Goal: Browse casually

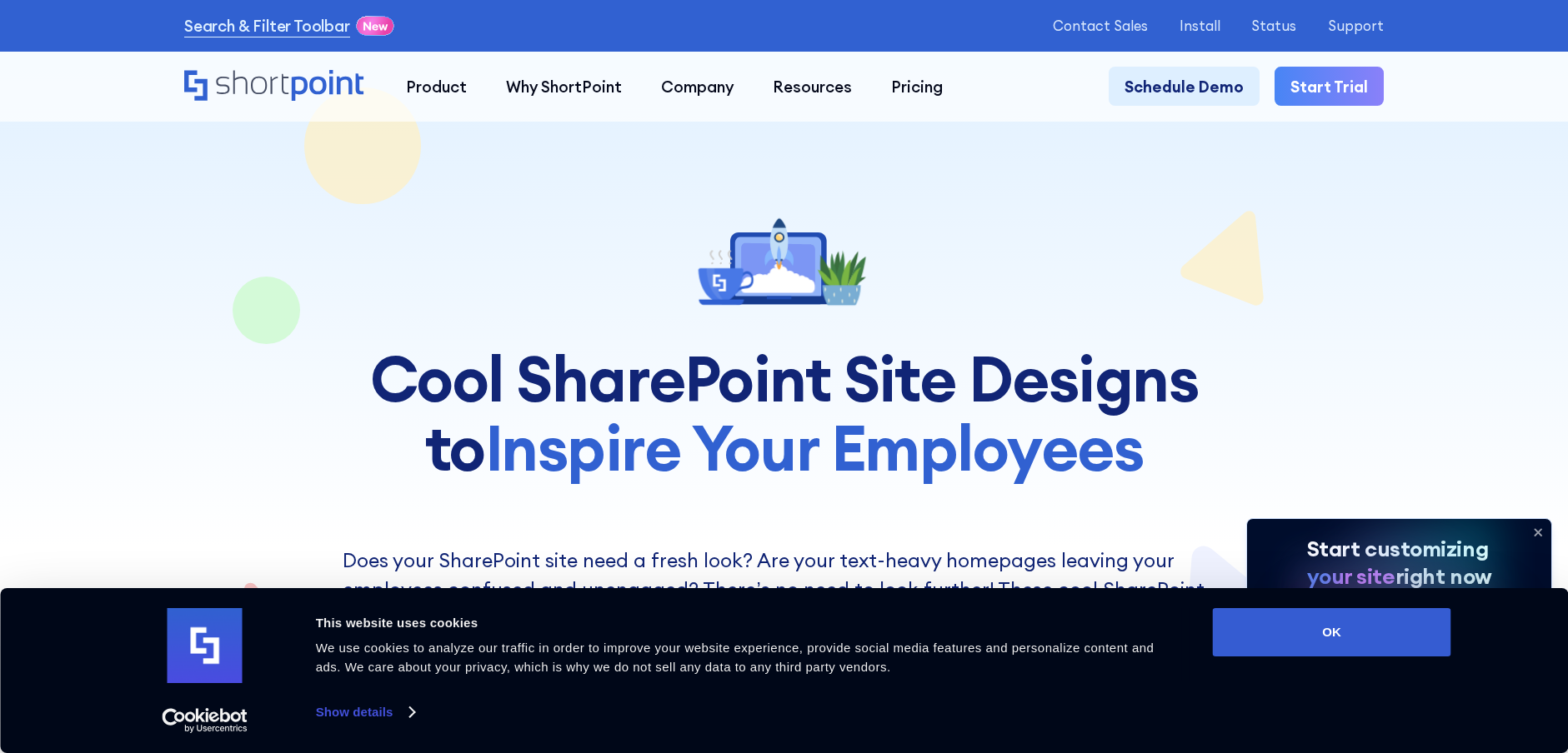
click at [1328, 634] on button "OK" at bounding box center [1332, 632] width 239 height 48
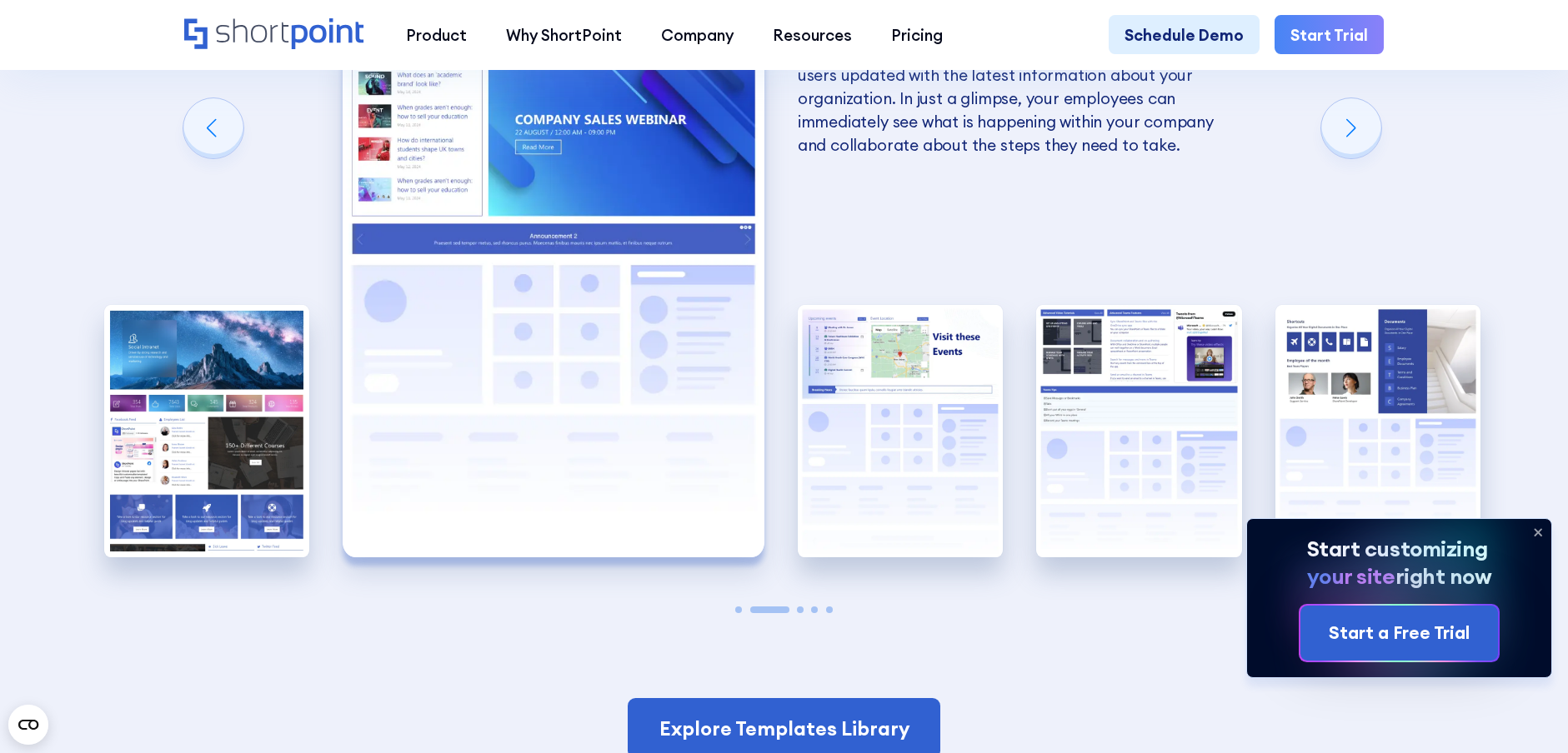
scroll to position [3424, 0]
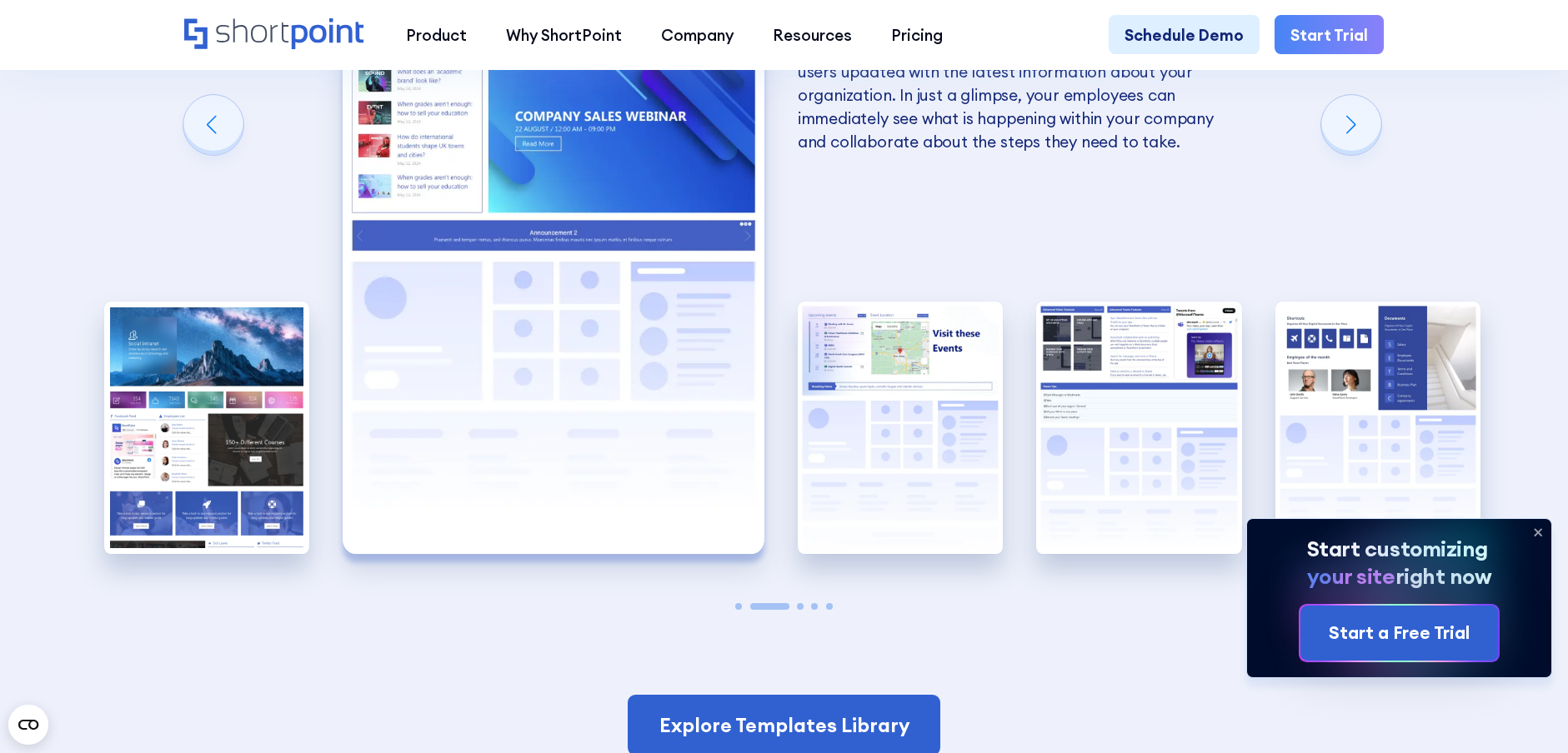
click at [254, 447] on img "1 / 5" at bounding box center [207, 427] width 205 height 253
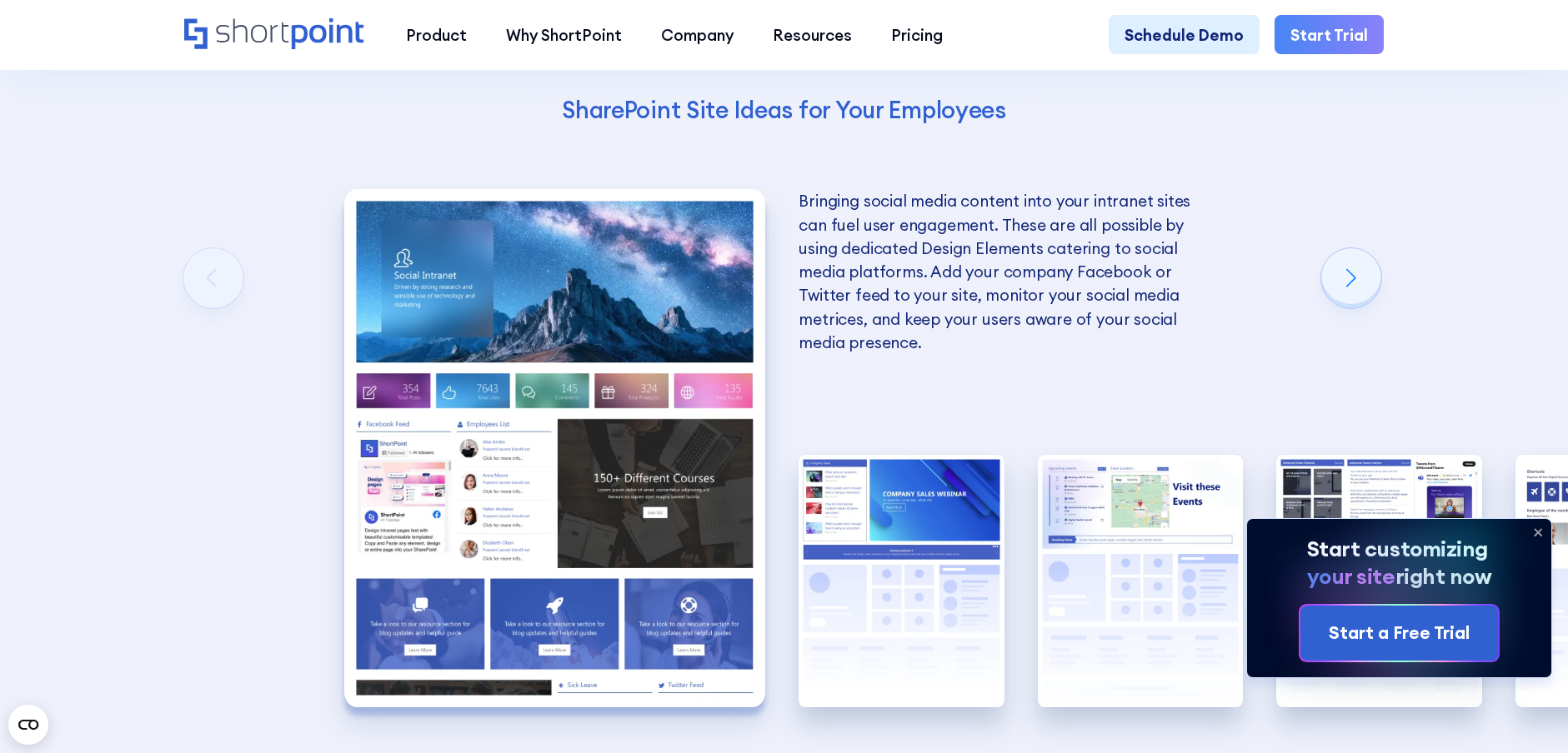
scroll to position [3268, 0]
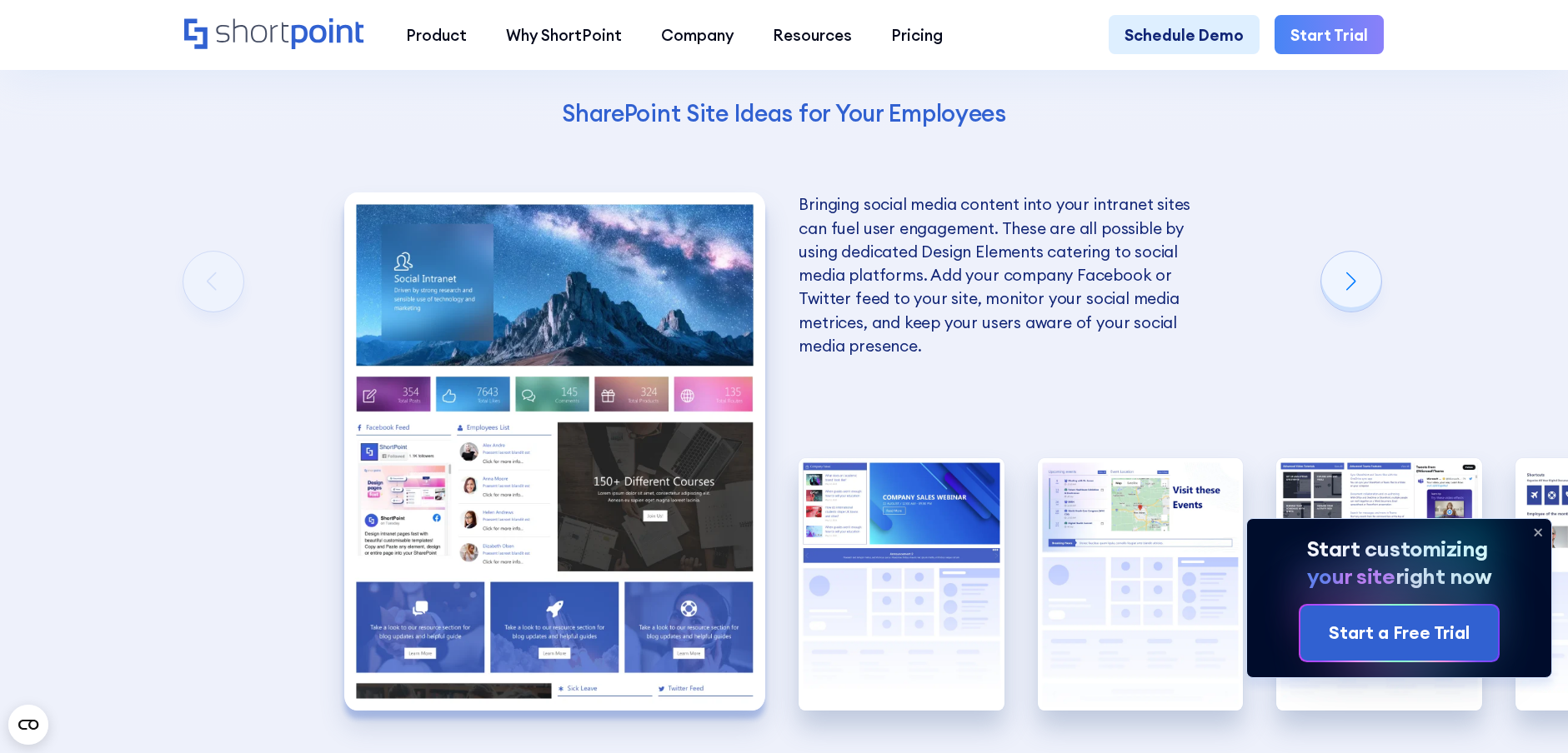
click at [501, 413] on img "1 / 5" at bounding box center [554, 451] width 422 height 517
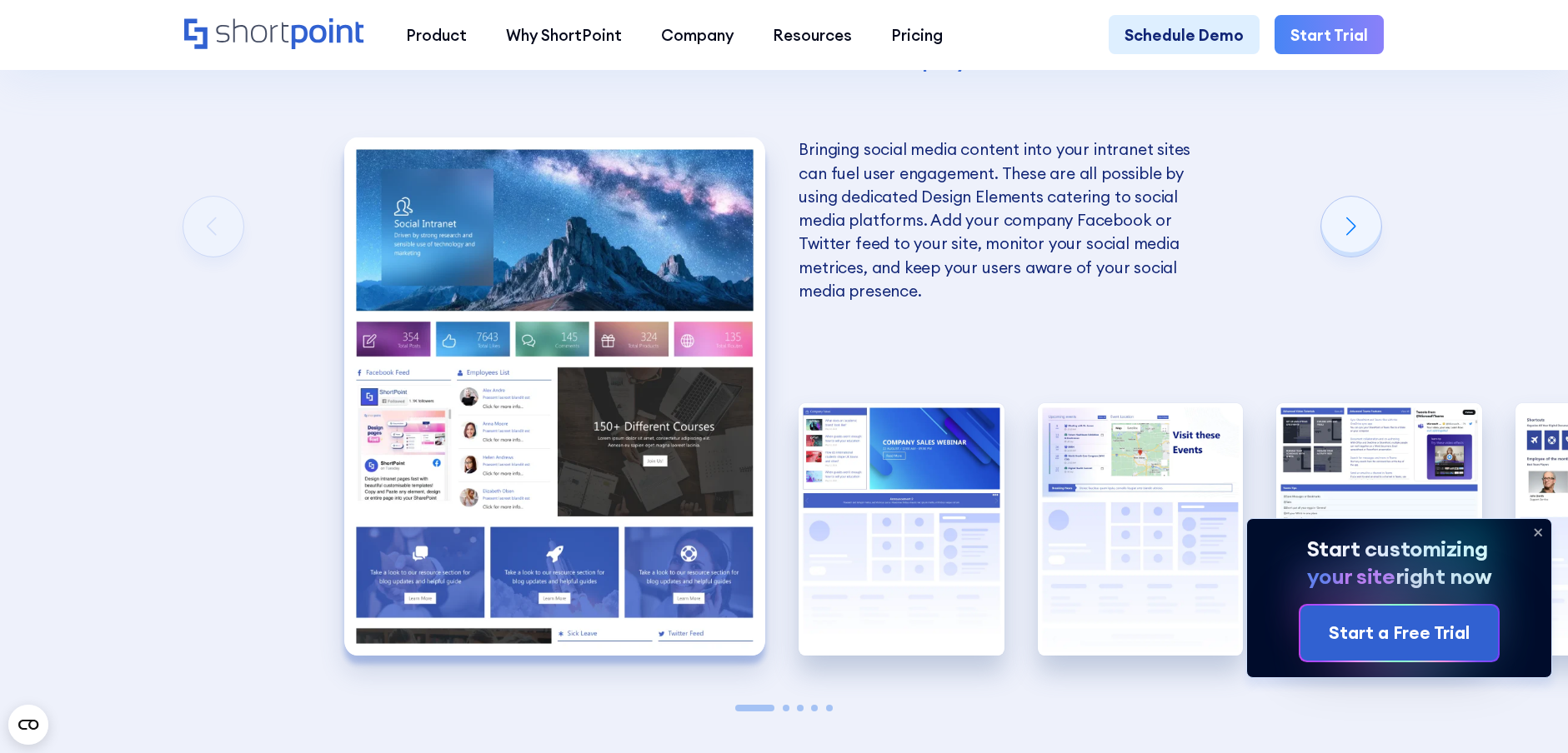
scroll to position [3331, 0]
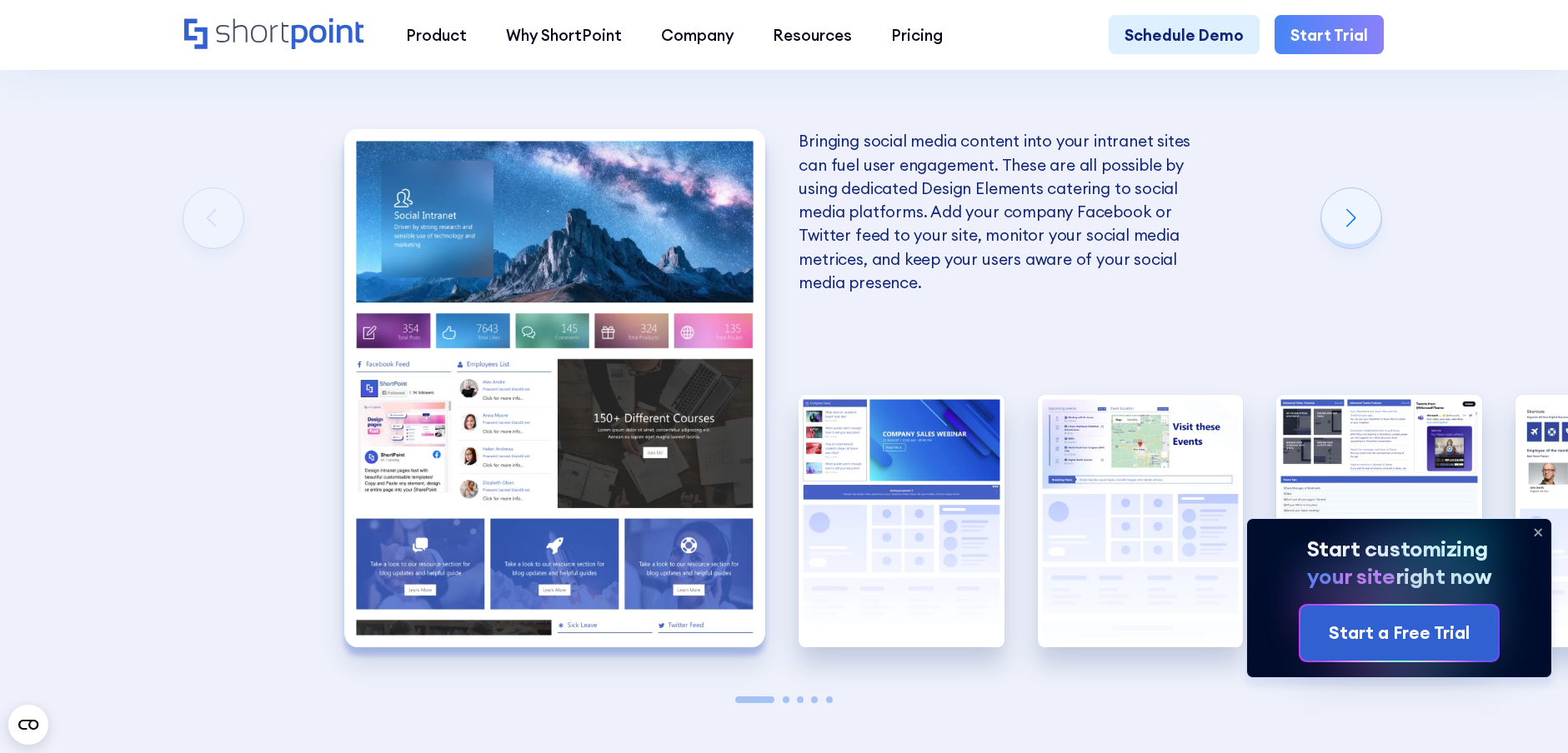
click at [488, 351] on img "1 / 5" at bounding box center [554, 387] width 422 height 517
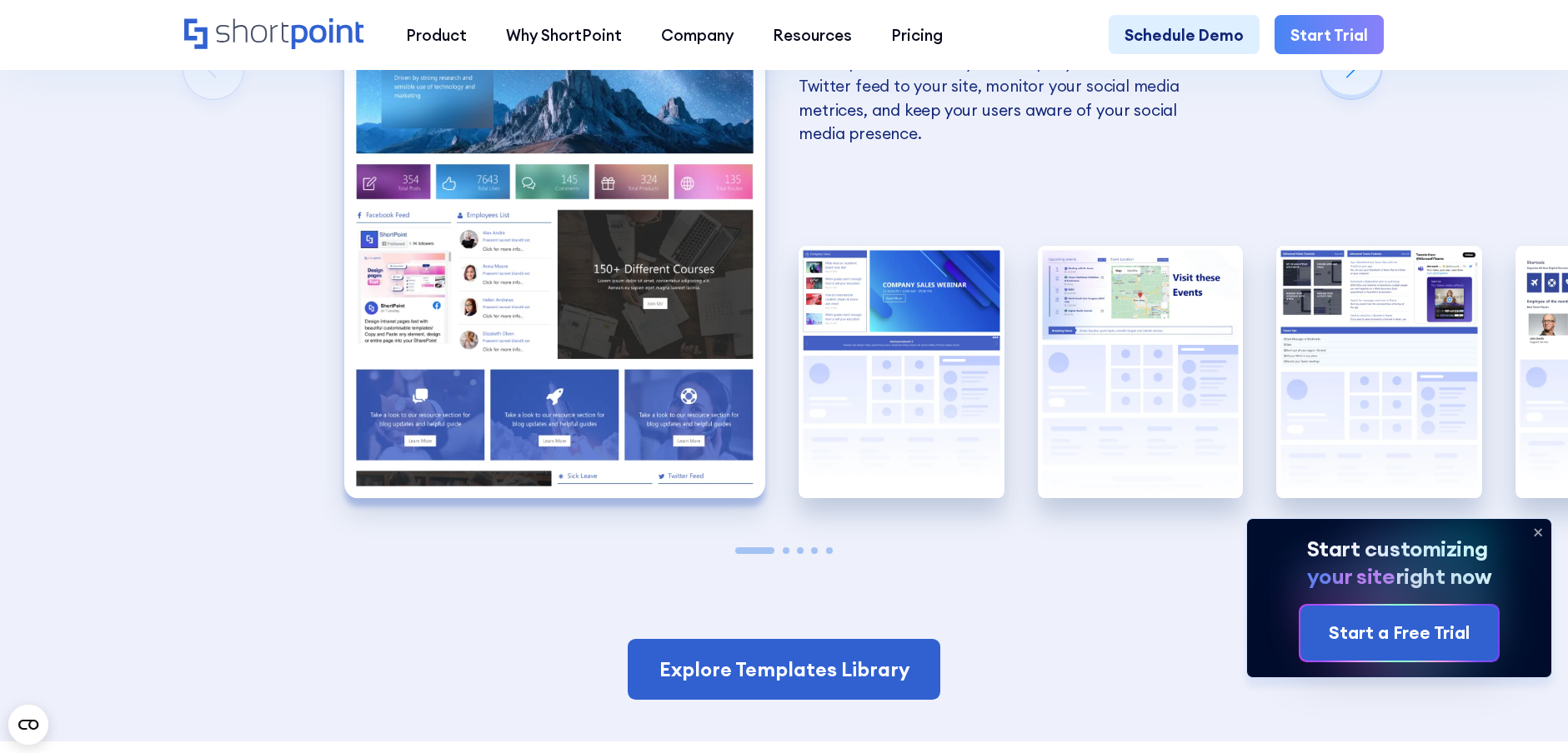
scroll to position [3492, 0]
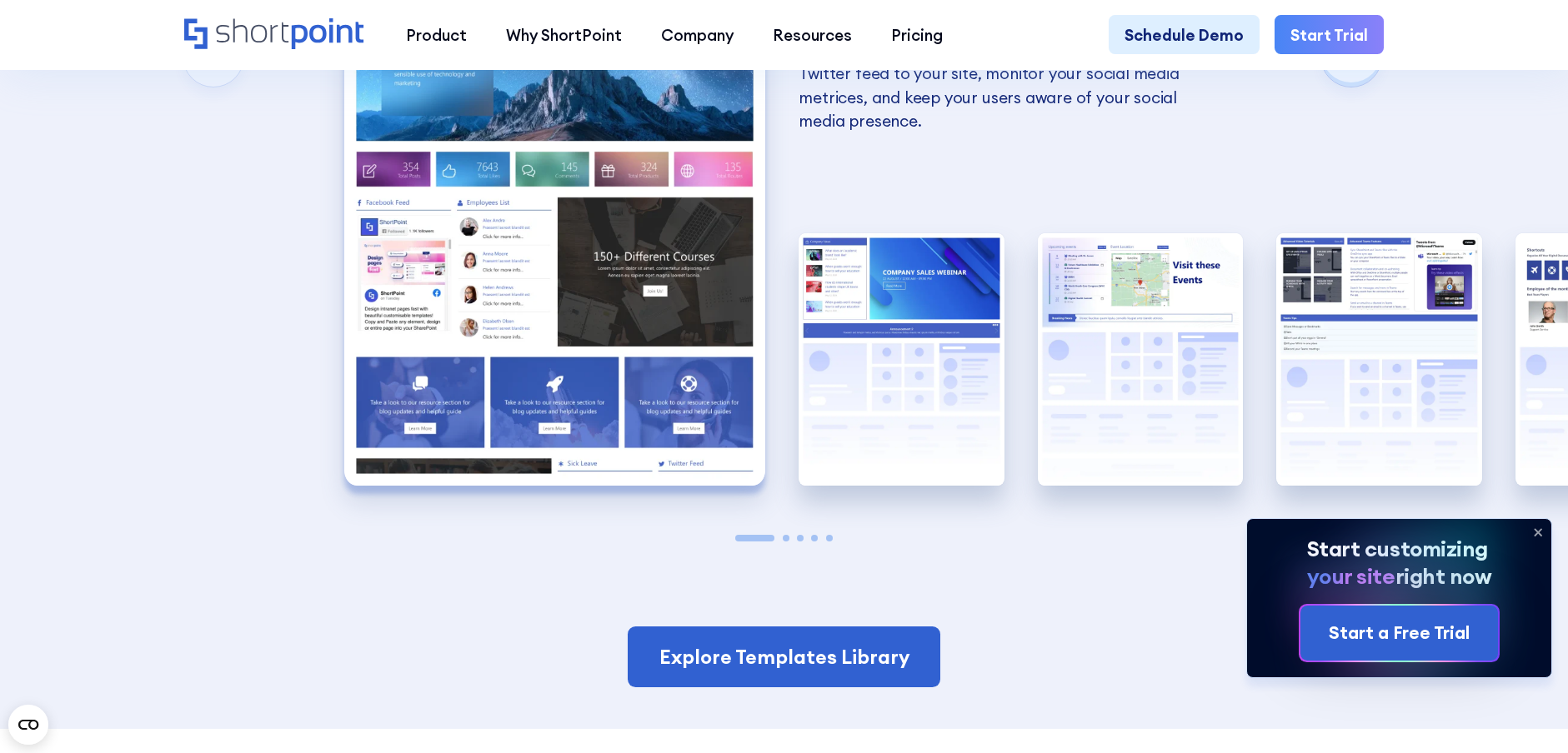
click at [1538, 532] on icon at bounding box center [1538, 532] width 27 height 27
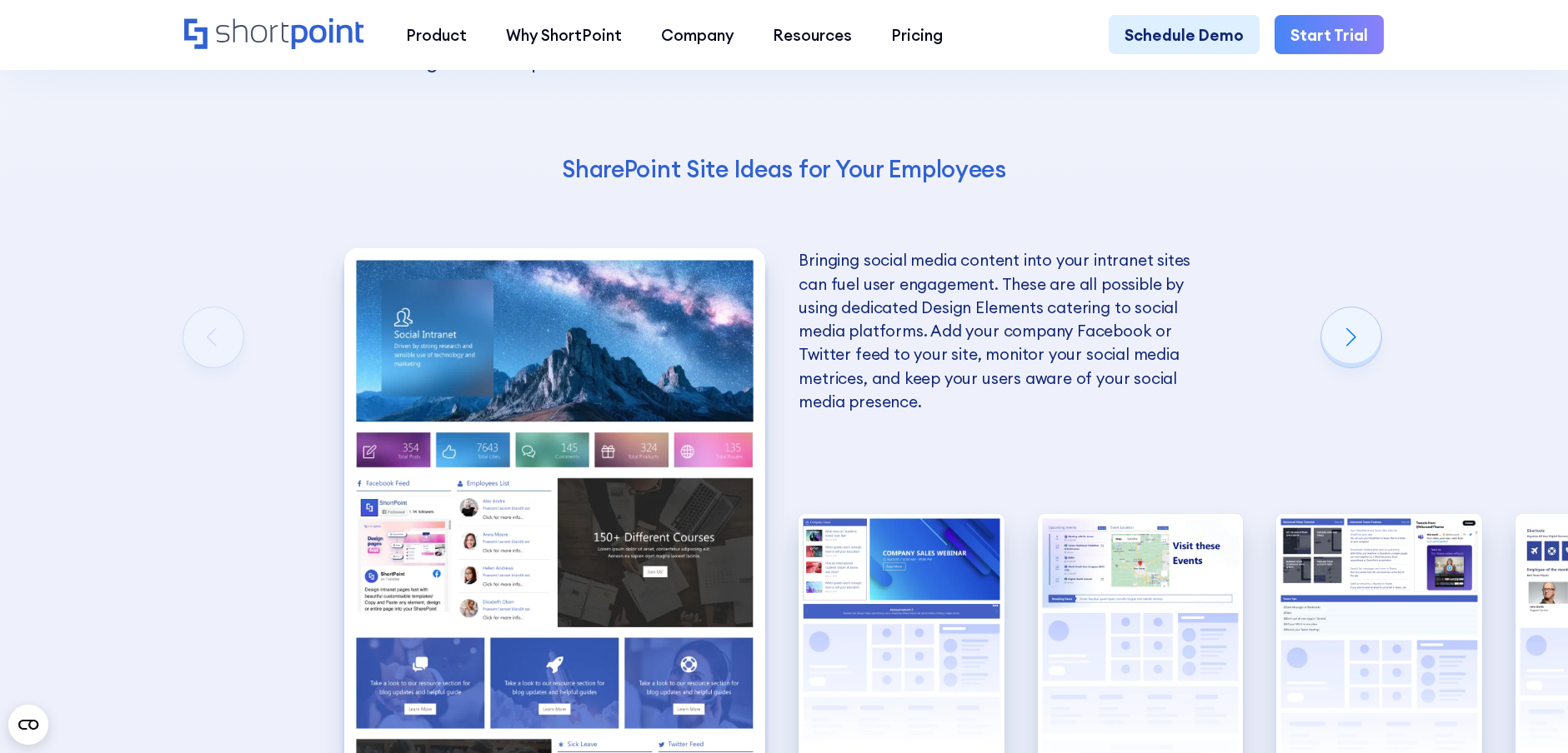
scroll to position [3321, 0]
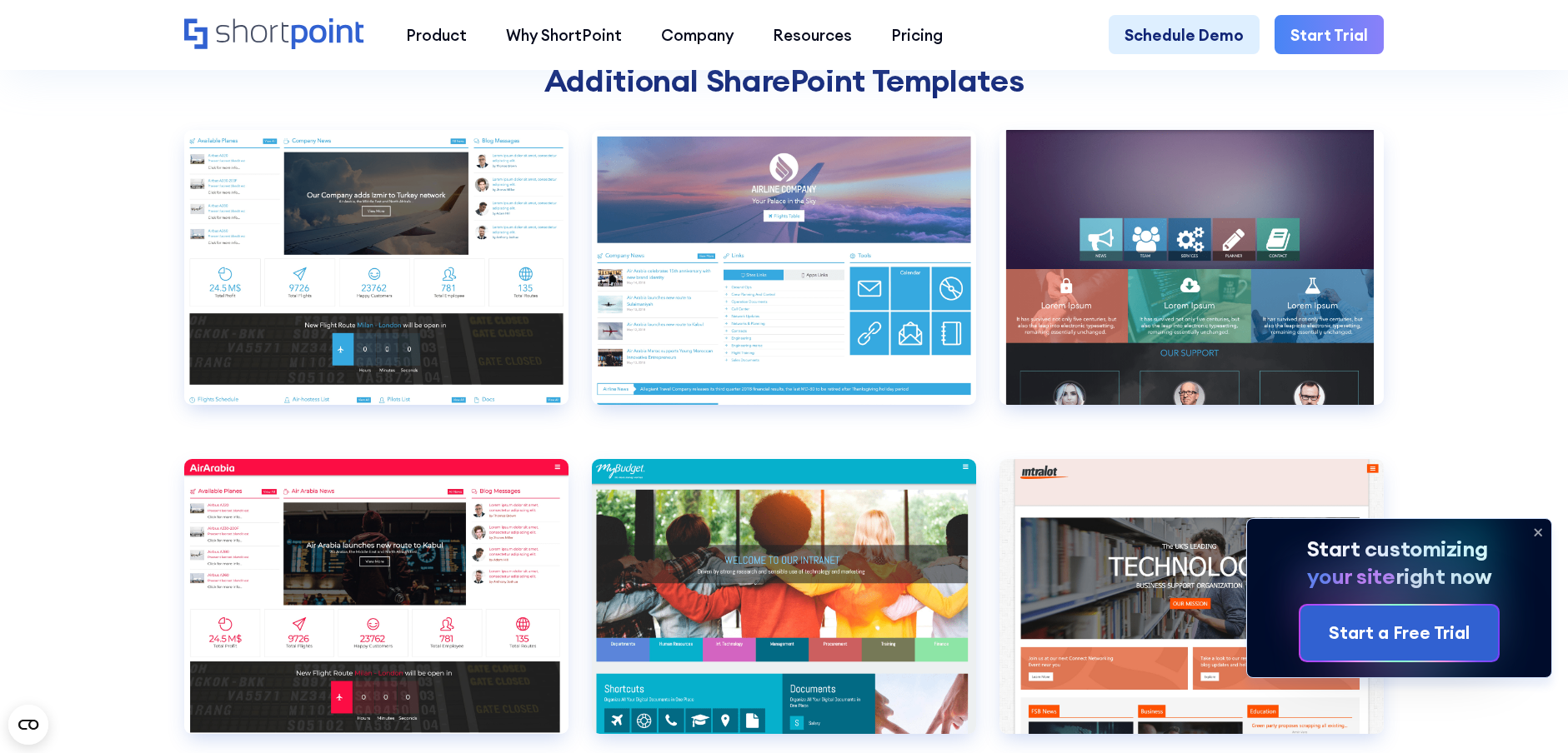
scroll to position [5824, 0]
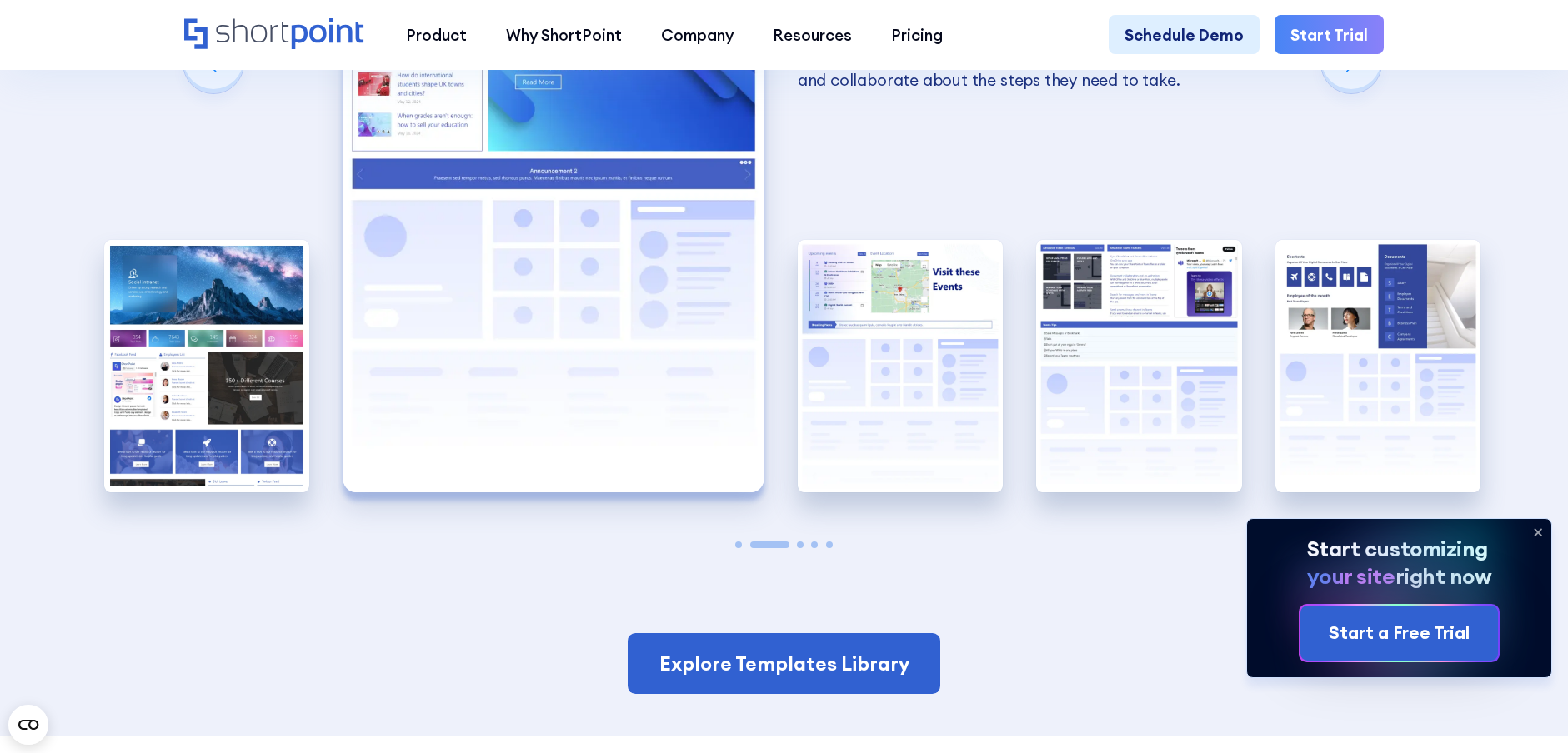
scroll to position [3573, 0]
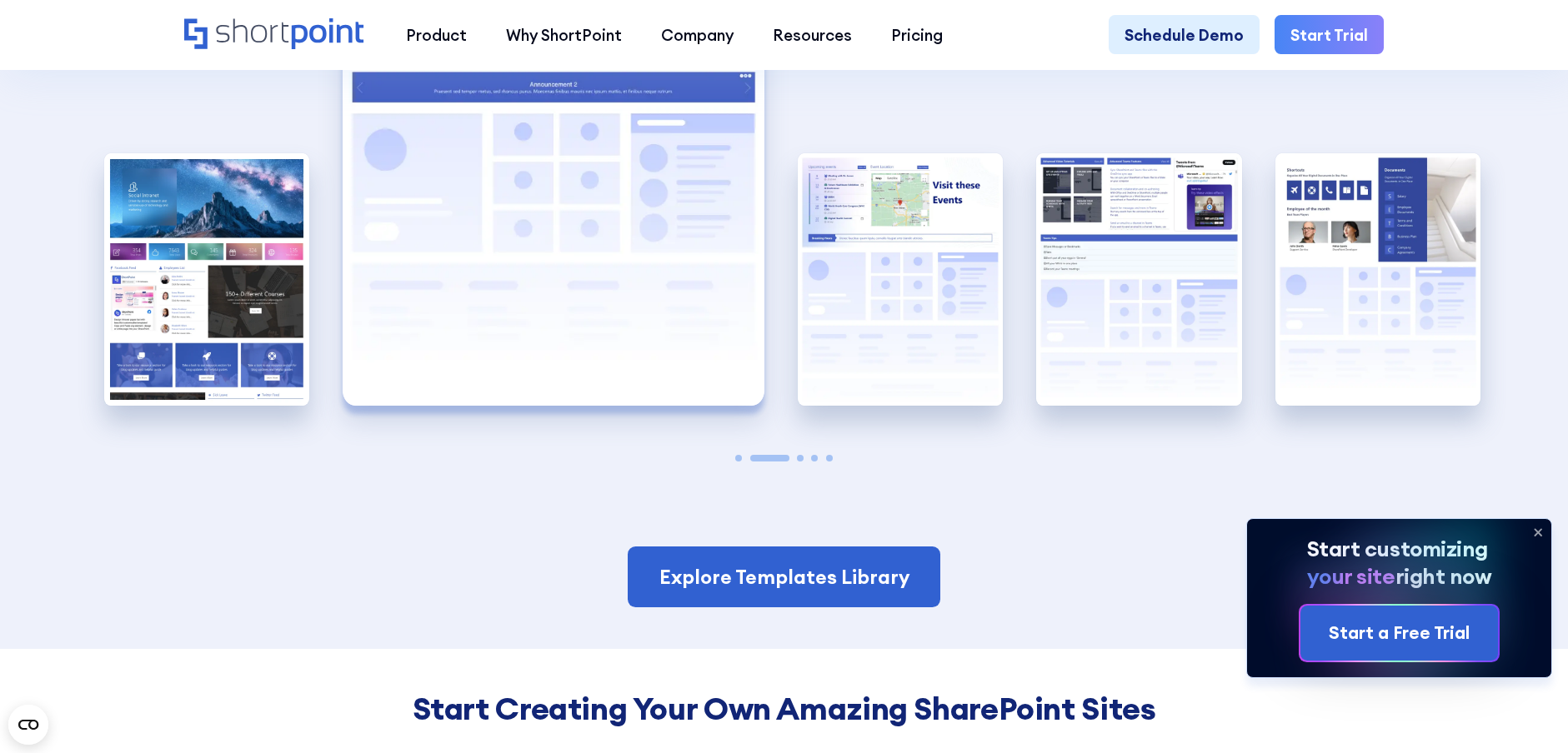
click at [214, 303] on img "1 / 5" at bounding box center [207, 279] width 205 height 253
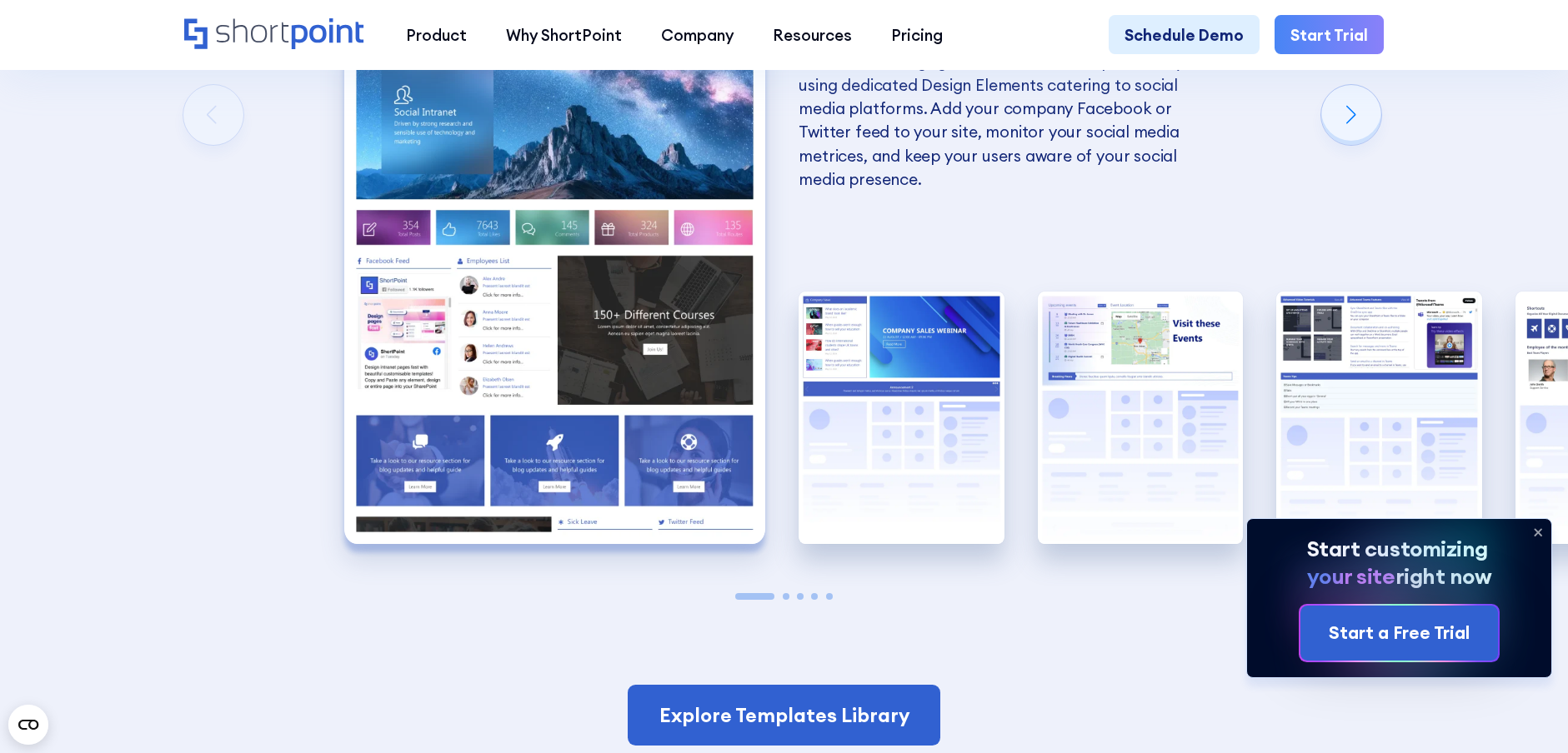
scroll to position [3411, 0]
